Goal: Transaction & Acquisition: Purchase product/service

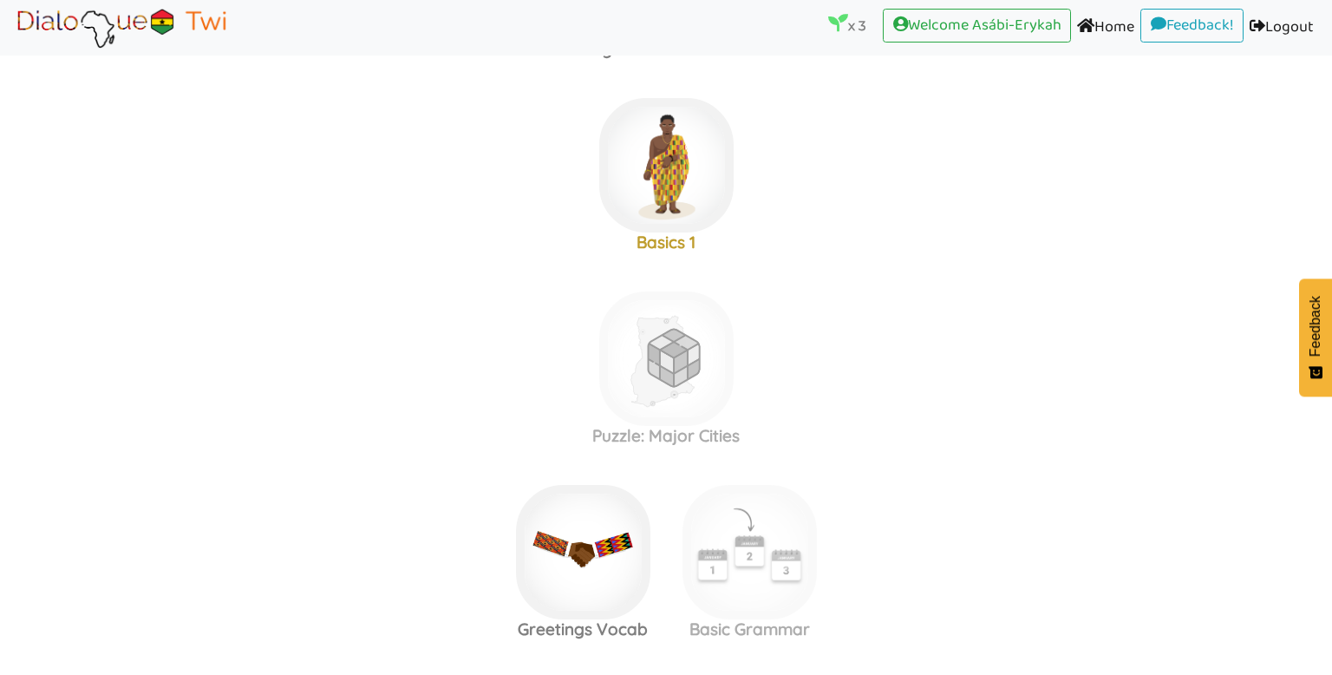
scroll to position [519, 0]
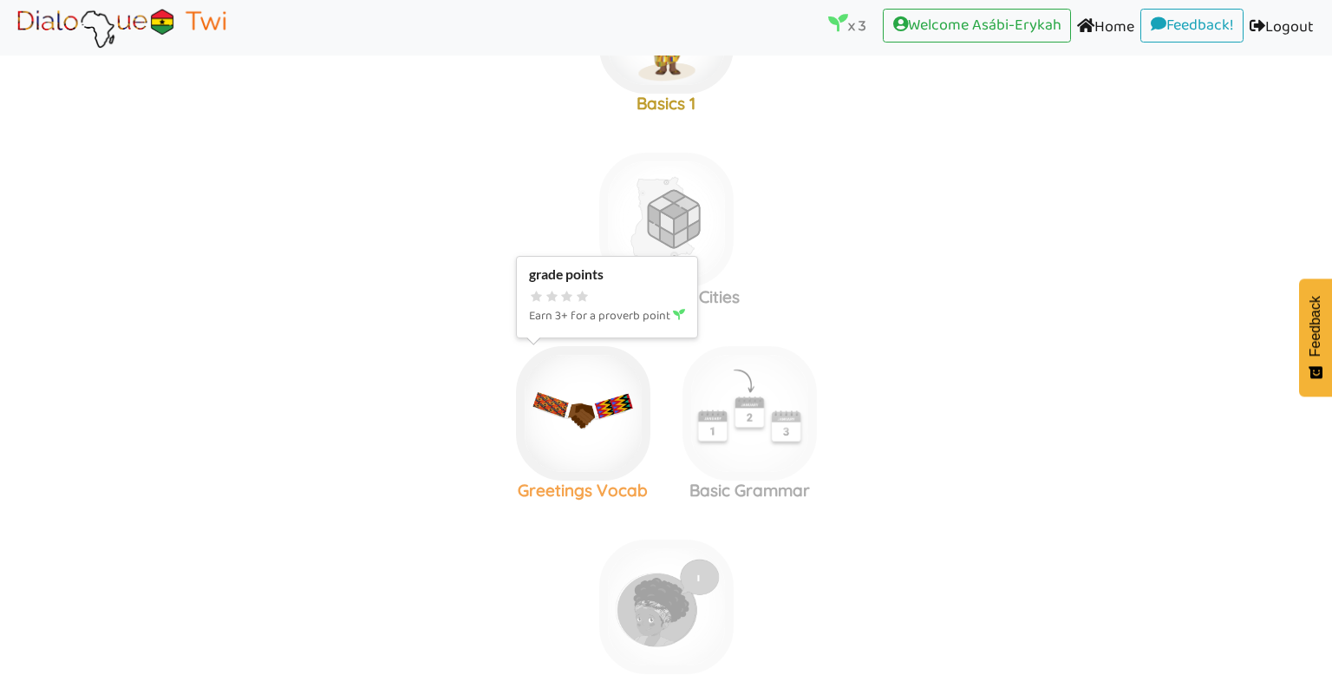
click at [606, 362] on img at bounding box center [583, 413] width 134 height 134
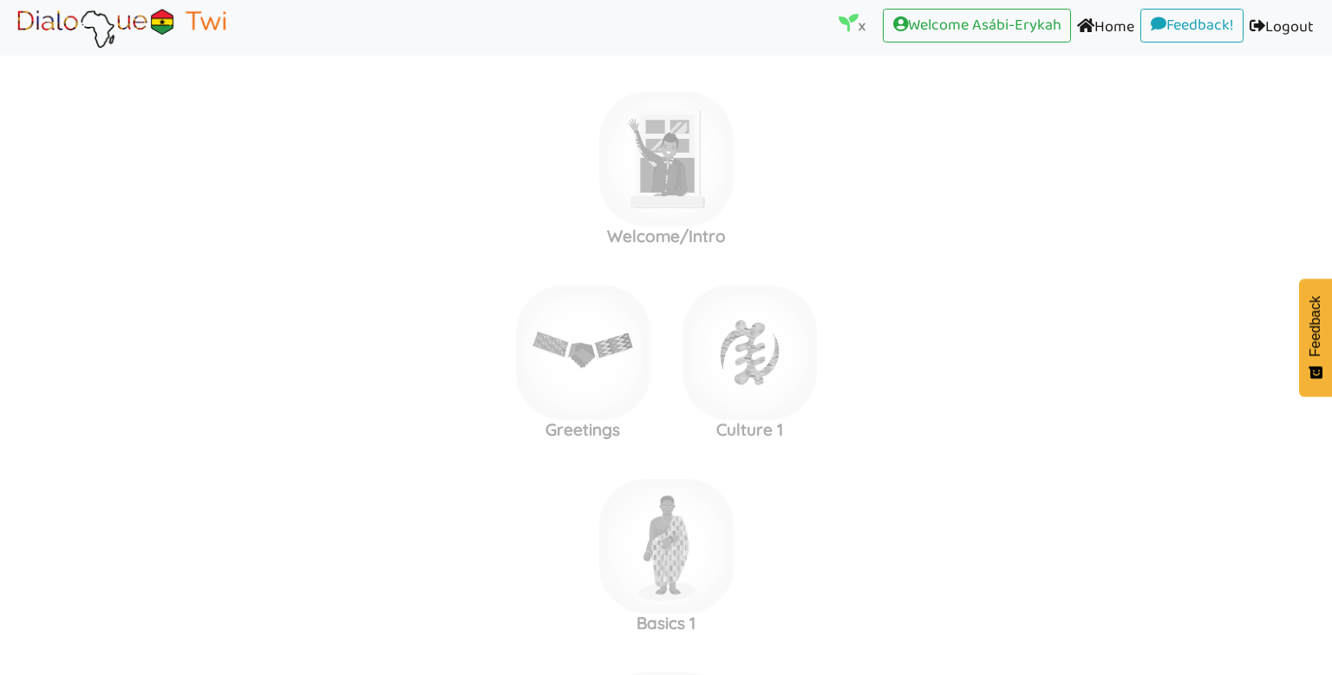
scroll to position [519, 0]
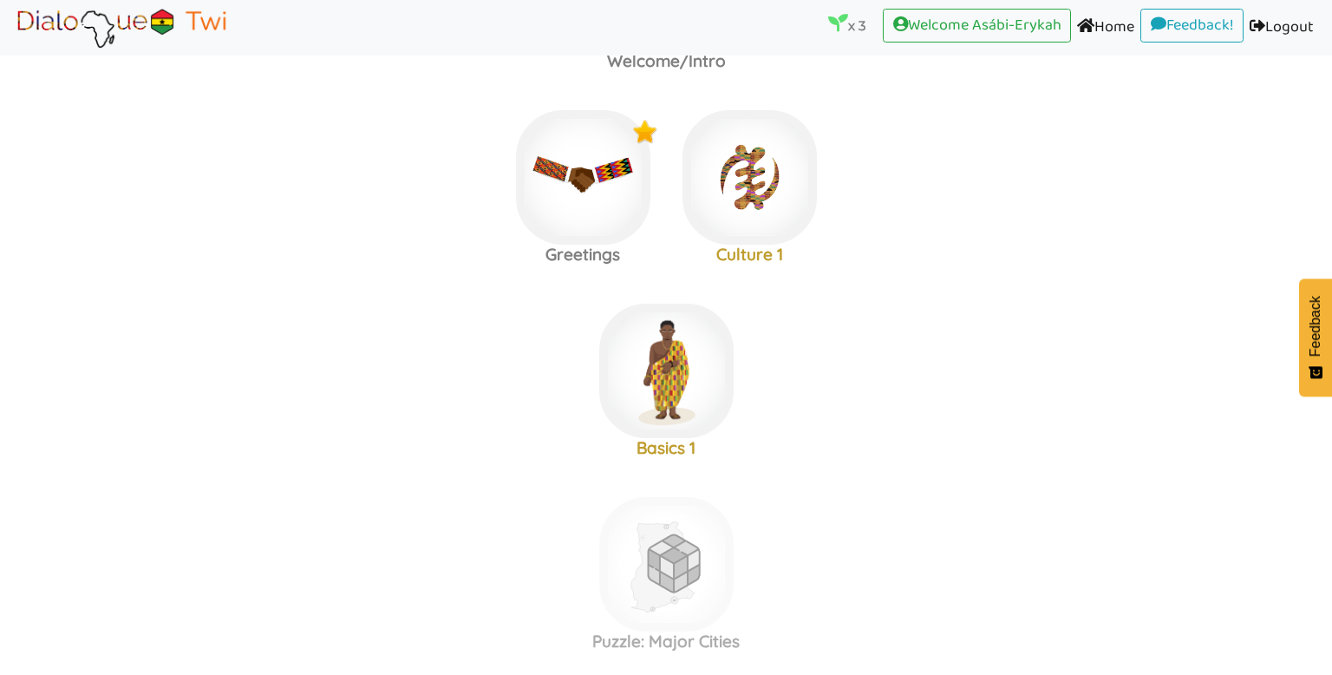
scroll to position [174, 0]
click at [751, 209] on img at bounding box center [749, 178] width 134 height 134
